Goal: Communication & Community: Connect with others

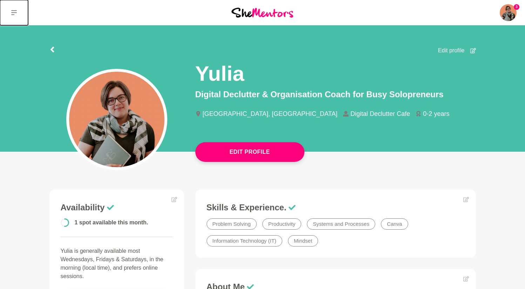
click at [14, 11] on icon at bounding box center [14, 13] width 6 height 6
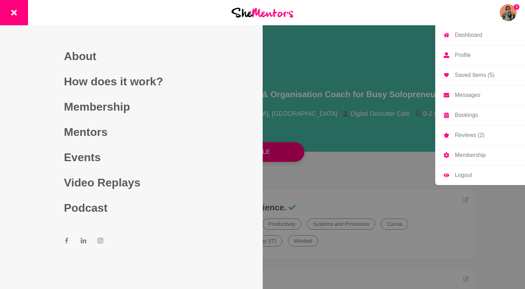
click at [508, 12] on img at bounding box center [508, 12] width 17 height 17
click at [460, 95] on p "Messages" at bounding box center [468, 95] width 26 height 6
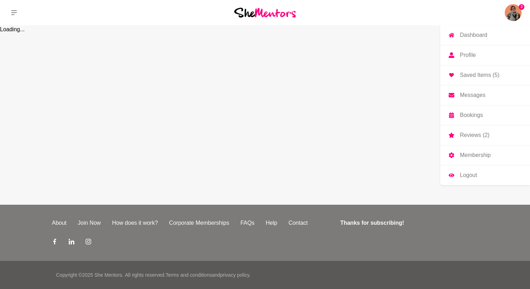
click at [461, 93] on p "Messages" at bounding box center [473, 95] width 26 height 6
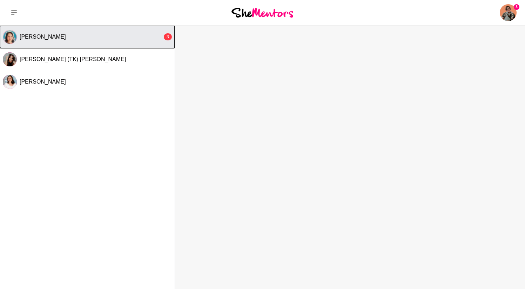
click at [60, 48] on button "[PERSON_NAME] 3" at bounding box center [87, 37] width 175 height 22
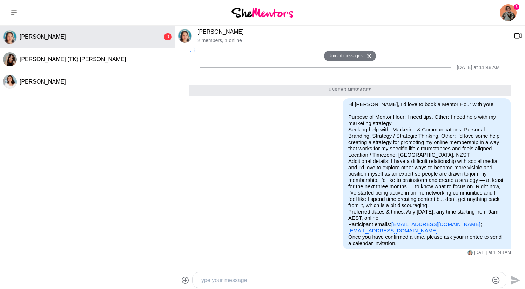
scroll to position [91, 0]
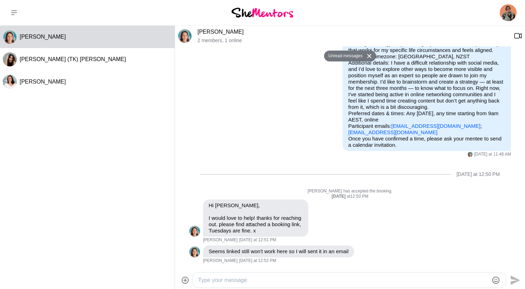
click at [223, 282] on textarea "Type your message" at bounding box center [343, 280] width 290 height 8
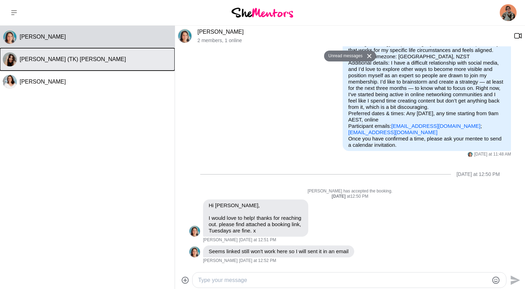
click at [59, 66] on button "[PERSON_NAME] (TK) [PERSON_NAME]" at bounding box center [87, 59] width 175 height 22
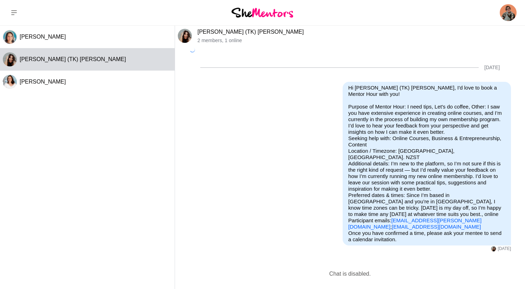
scroll to position [60, 0]
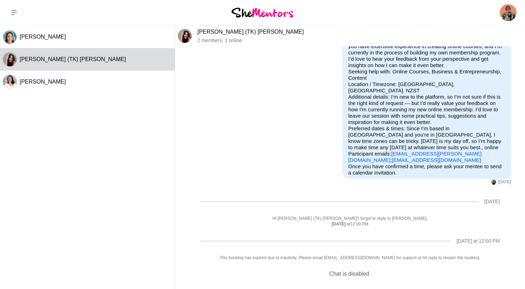
click at [229, 31] on link "[PERSON_NAME] (TK) [PERSON_NAME]" at bounding box center [250, 32] width 106 height 6
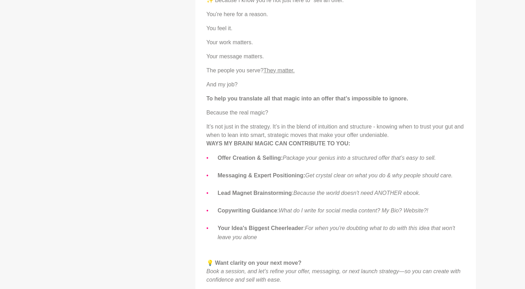
scroll to position [534, 0]
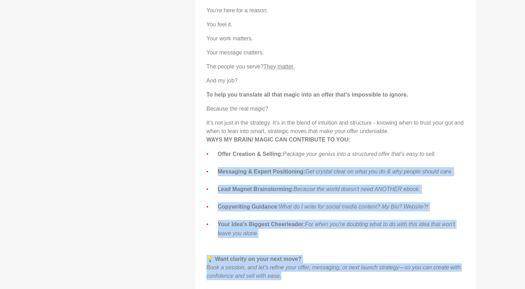
drag, startPoint x: 292, startPoint y: 265, endPoint x: 204, endPoint y: 157, distance: 139.2
click at [204, 157] on div "About Me Have you ever had an experience you’ll remember, forever? I help peopl…" at bounding box center [335, 126] width 266 height 699
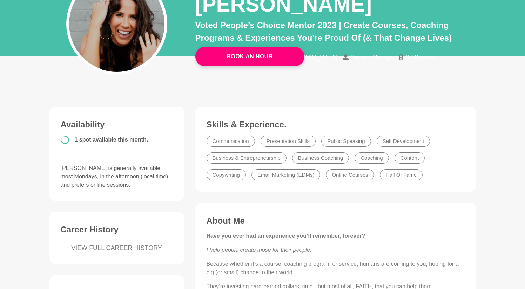
scroll to position [93, 0]
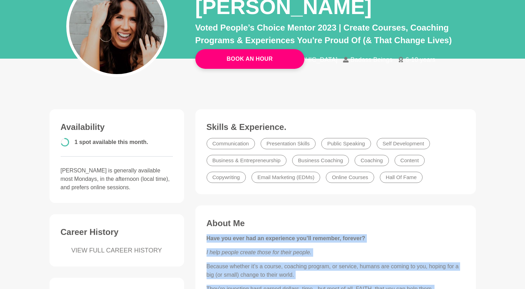
click at [207, 235] on strong "Have you ever had an experience you’ll remember, forever?" at bounding box center [286, 238] width 159 height 6
copy div "Lore ips dolo sit am consectetu adi’el seddoeiu, tempori? U labo etdolo magnaa …"
